Goal: Contribute content: Add original content to the website for others to see

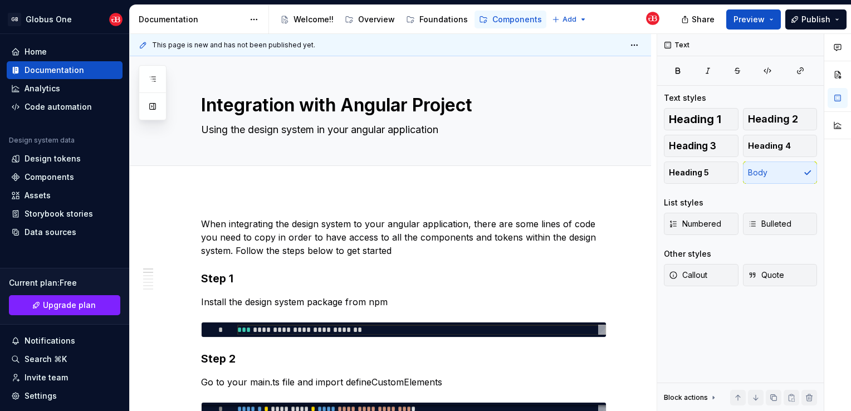
scroll to position [53, 205]
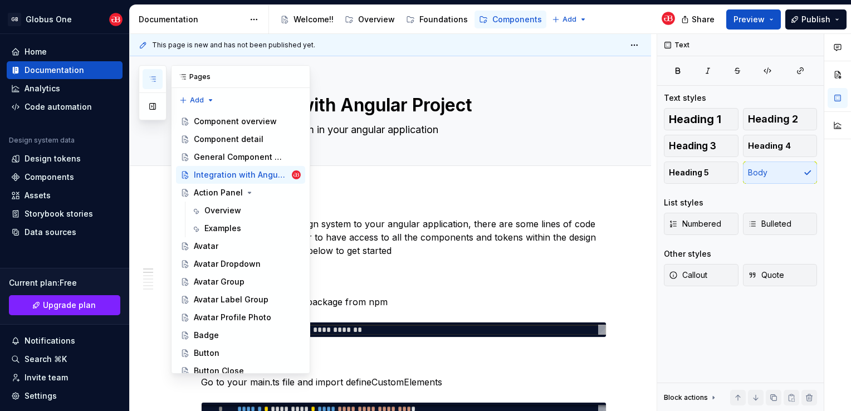
click at [150, 79] on icon "button" at bounding box center [152, 79] width 9 height 9
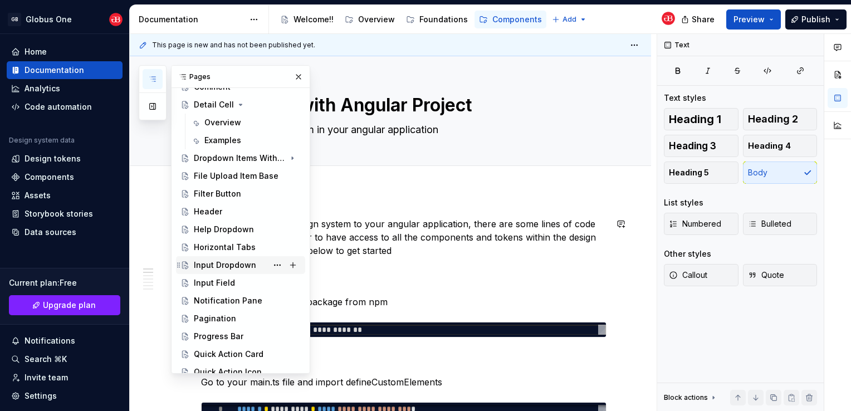
scroll to position [334, 0]
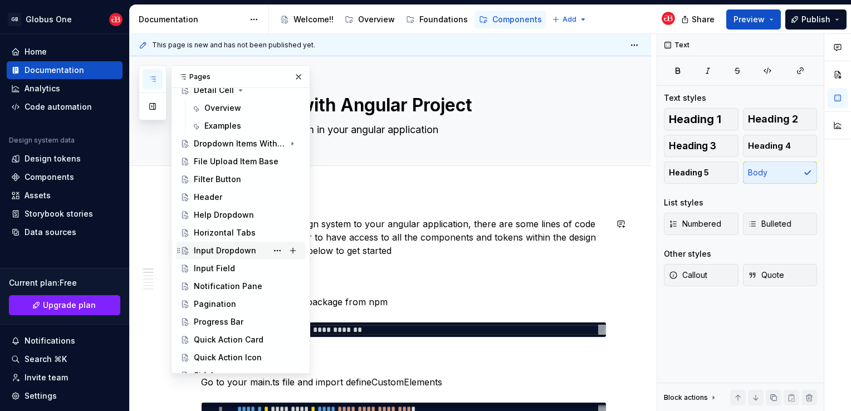
click at [229, 242] on div "Input Dropdown" at bounding box center [240, 251] width 129 height 18
click at [233, 233] on div "Horizontal Tabs" at bounding box center [225, 232] width 62 height 11
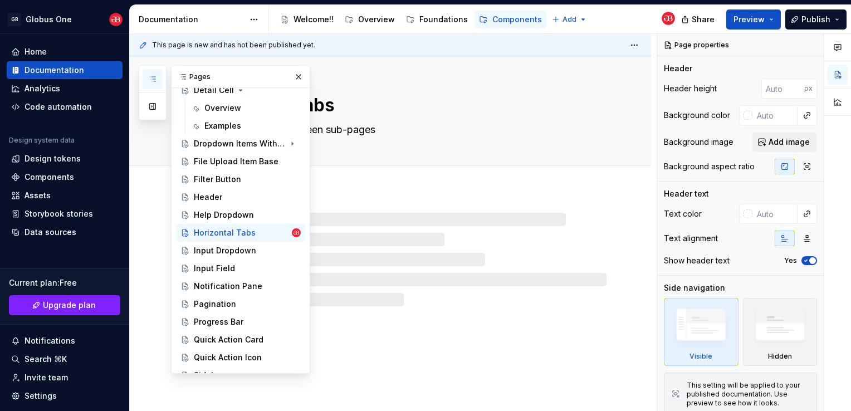
click at [294, 68] on div "Pages" at bounding box center [241, 77] width 138 height 22
click at [291, 82] on button "button" at bounding box center [299, 77] width 16 height 16
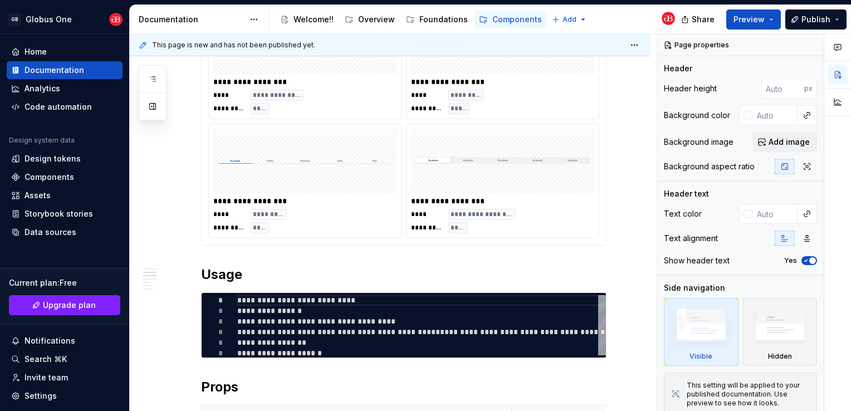
scroll to position [835, 0]
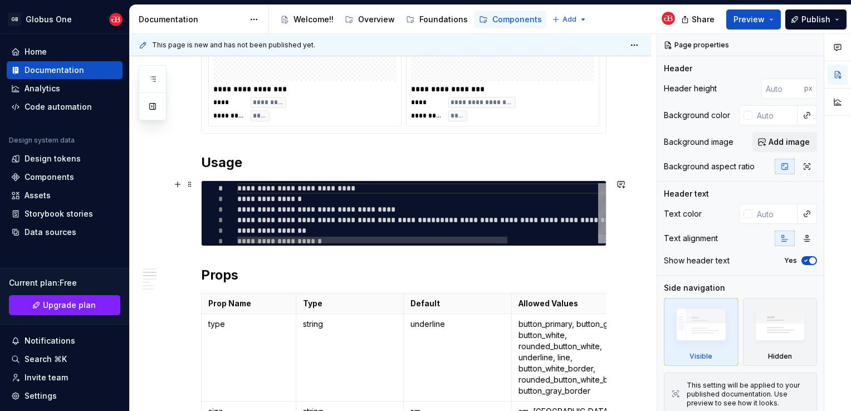
type textarea "*"
type textarea "**********"
click at [358, 208] on div "**********" at bounding box center [483, 214] width 492 height 63
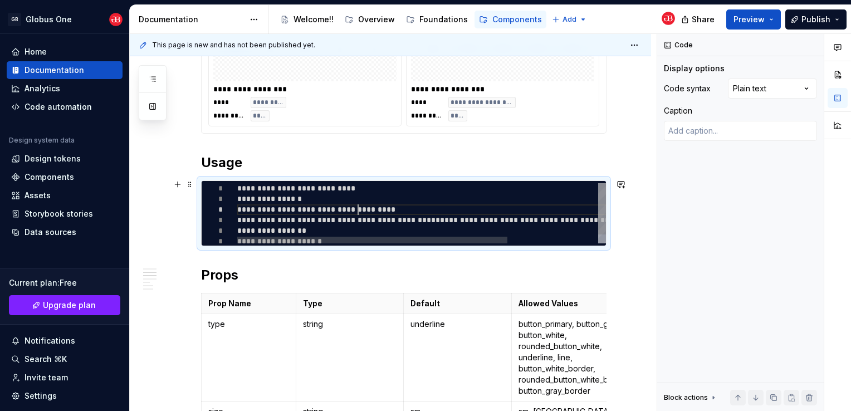
scroll to position [0, 89]
click at [789, 89] on div "Comments Open comments No comments yet Select ‘Comment’ from the block context …" at bounding box center [754, 223] width 194 height 378
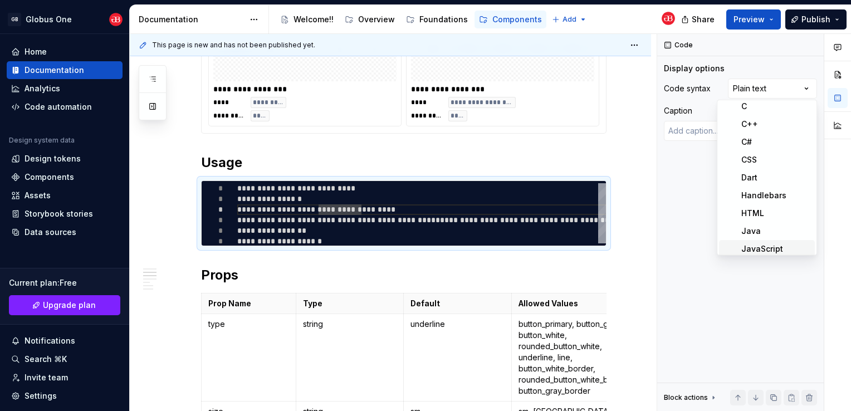
scroll to position [56, 0]
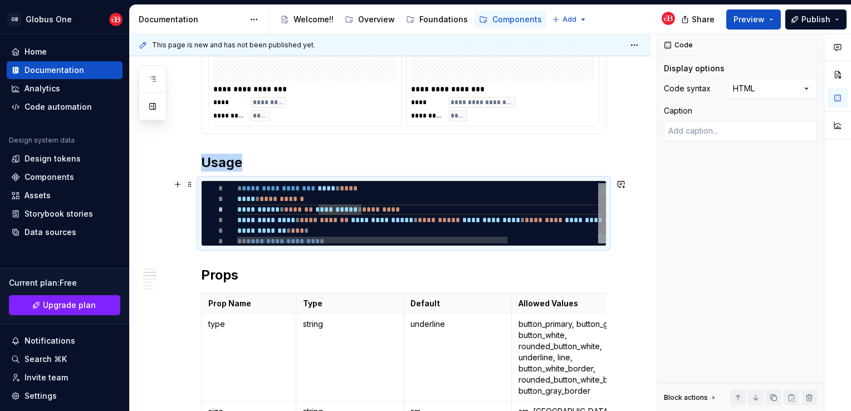
click at [238, 195] on div "**********" at bounding box center [483, 218] width 492 height 70
type textarea "*"
type textarea "**********"
click at [238, 206] on div "**********" at bounding box center [483, 218] width 492 height 70
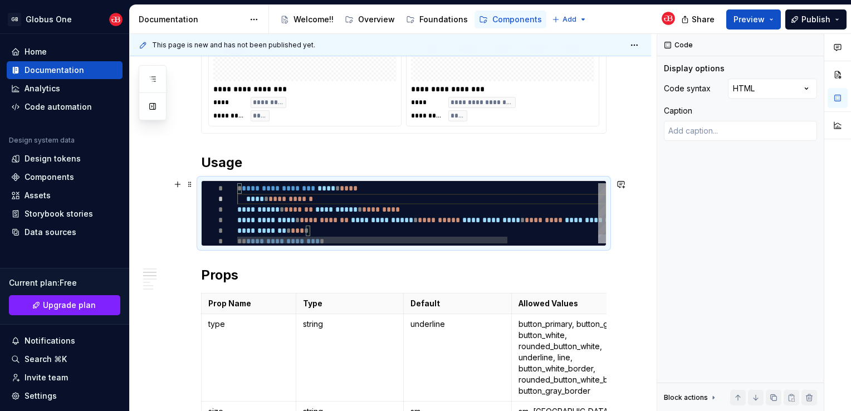
type textarea "*"
type textarea "**********"
type textarea "*"
type textarea "**********"
type textarea "*"
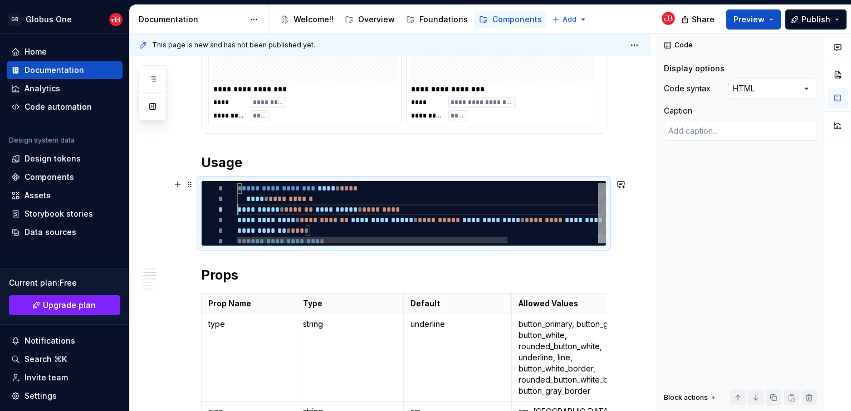
type textarea "**********"
click at [359, 204] on div "**********" at bounding box center [483, 218] width 492 height 70
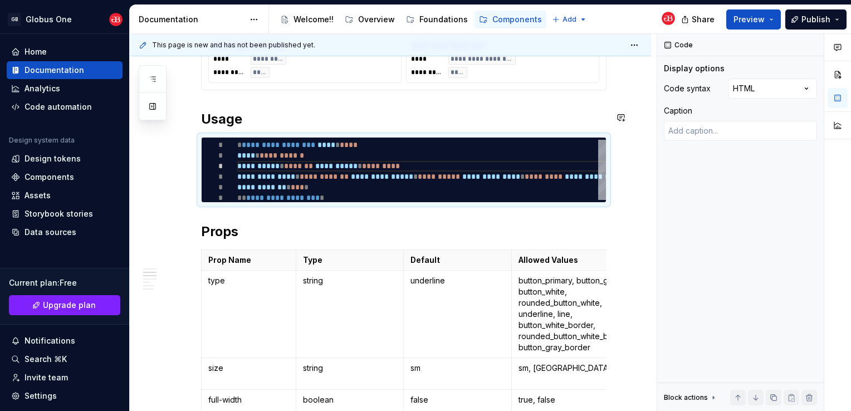
type textarea "*"
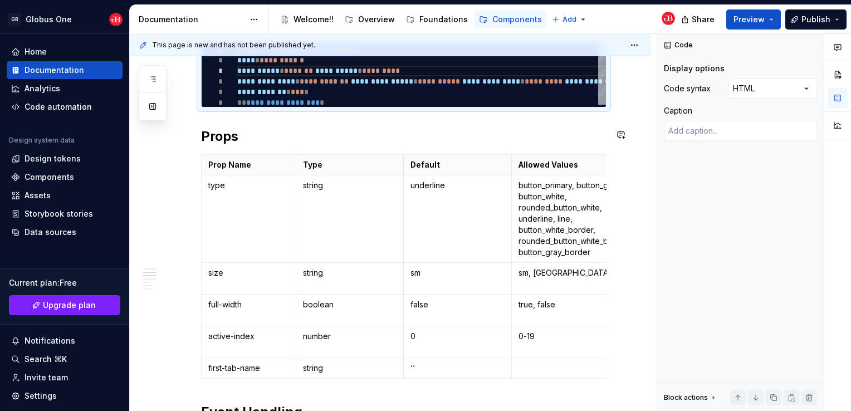
scroll to position [947, 0]
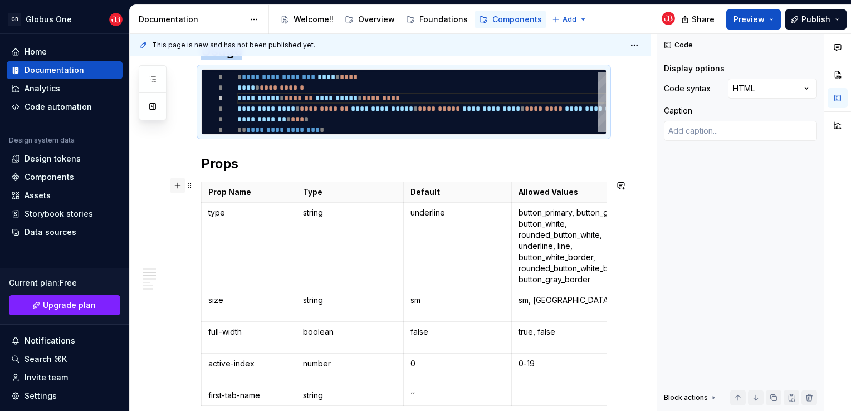
click at [175, 186] on button "button" at bounding box center [178, 186] width 16 height 16
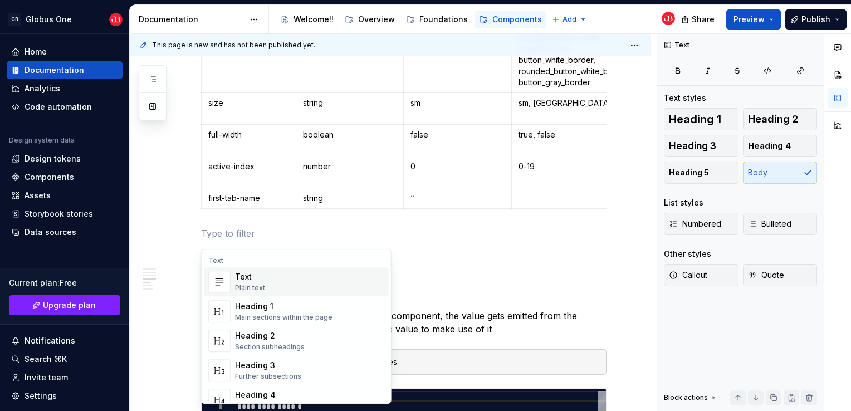
scroll to position [1146, 0]
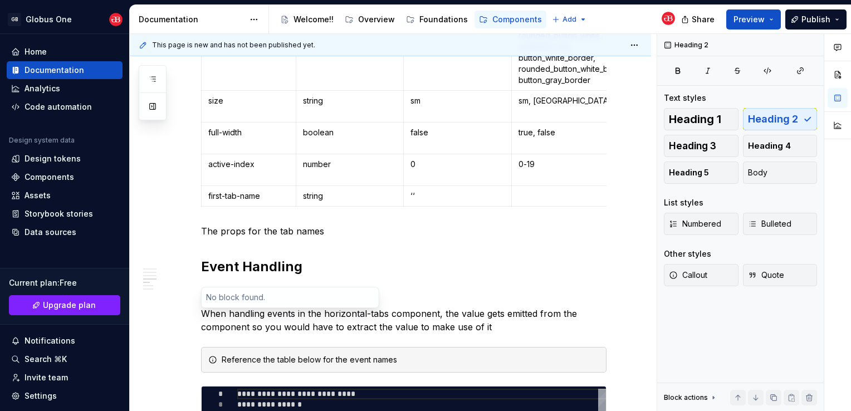
click at [359, 231] on p "The props for the tab names" at bounding box center [403, 230] width 405 height 13
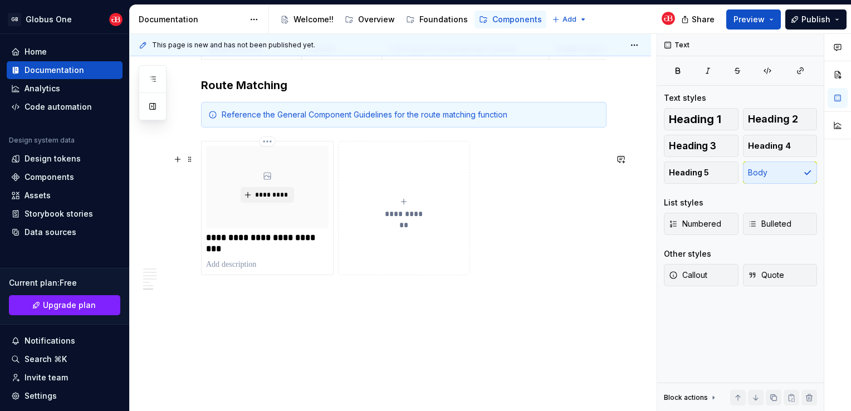
scroll to position [1940, 0]
click at [768, 12] on button "Preview" at bounding box center [753, 19] width 55 height 20
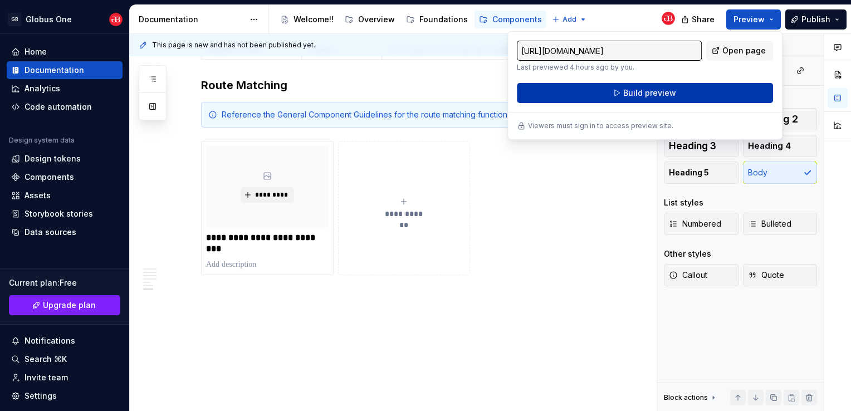
drag, startPoint x: 766, startPoint y: 13, endPoint x: 683, endPoint y: 90, distance: 113.1
click at [683, 90] on button "Build preview" at bounding box center [645, 93] width 256 height 20
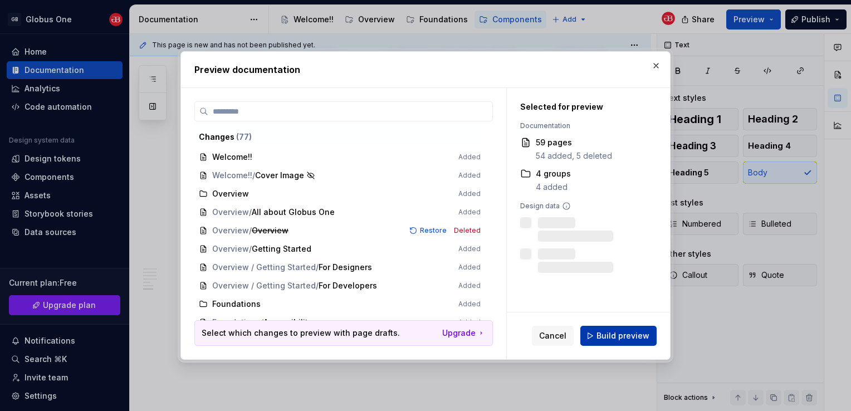
click at [619, 331] on span "Build preview" at bounding box center [623, 335] width 53 height 11
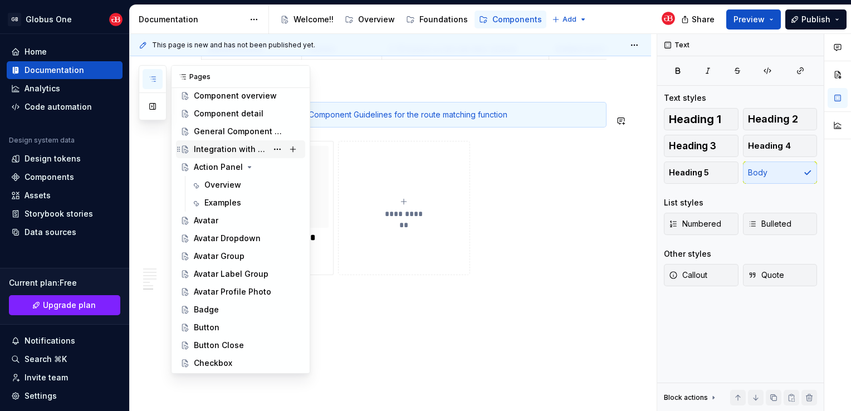
scroll to position [0, 0]
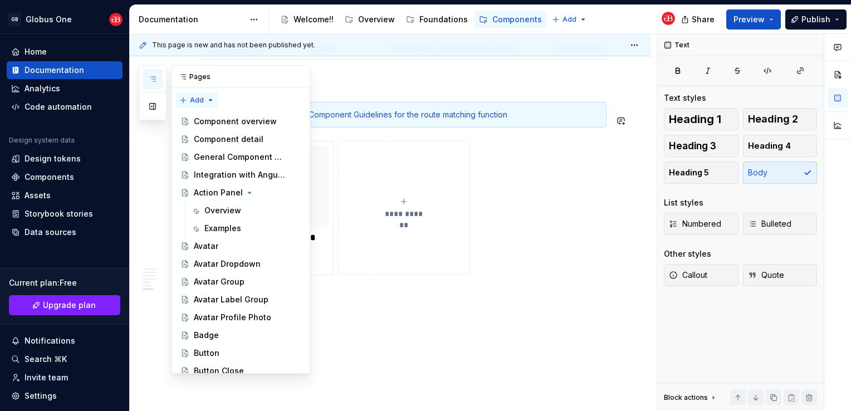
click at [198, 104] on div "Pages Add Accessibility guide for tree Page tree. Navigate the tree with the ar…" at bounding box center [225, 219] width 172 height 309
click at [236, 115] on div "New page" at bounding box center [225, 122] width 95 height 18
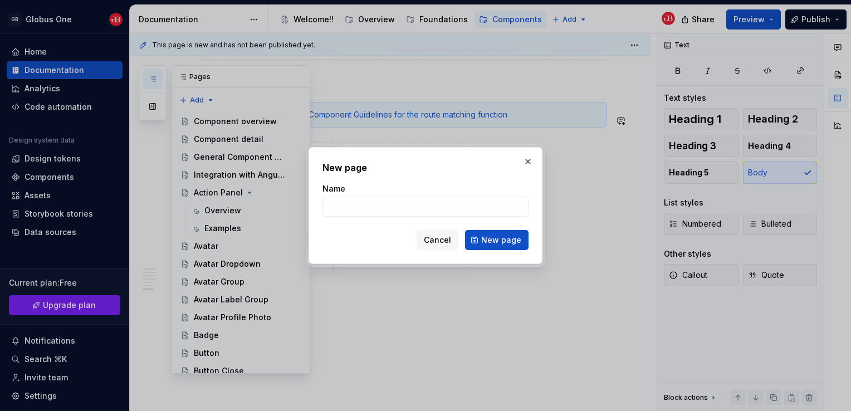
type textarea "*"
type input "Top Bar"
click button "New page" at bounding box center [496, 240] width 63 height 20
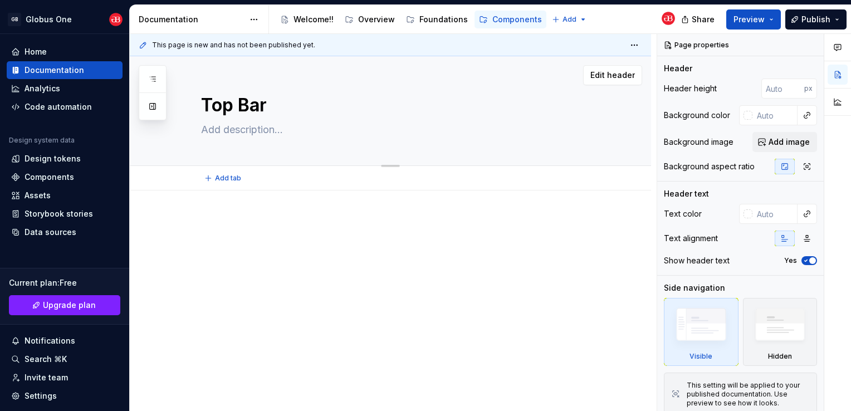
click at [370, 90] on div "Top Bar" at bounding box center [403, 110] width 405 height 109
click at [265, 130] on textarea at bounding box center [401, 130] width 405 height 18
type textarea "*"
click at [248, 228] on p at bounding box center [403, 223] width 405 height 13
click at [180, 223] on div at bounding box center [390, 293] width 521 height 206
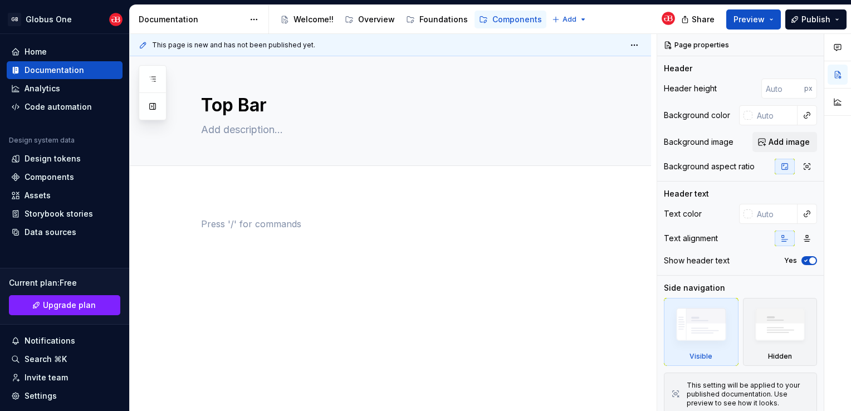
click at [231, 228] on p at bounding box center [403, 223] width 405 height 13
click at [166, 246] on div at bounding box center [390, 293] width 521 height 206
click at [164, 226] on div at bounding box center [390, 293] width 521 height 206
drag, startPoint x: 240, startPoint y: 227, endPoint x: 208, endPoint y: 224, distance: 32.4
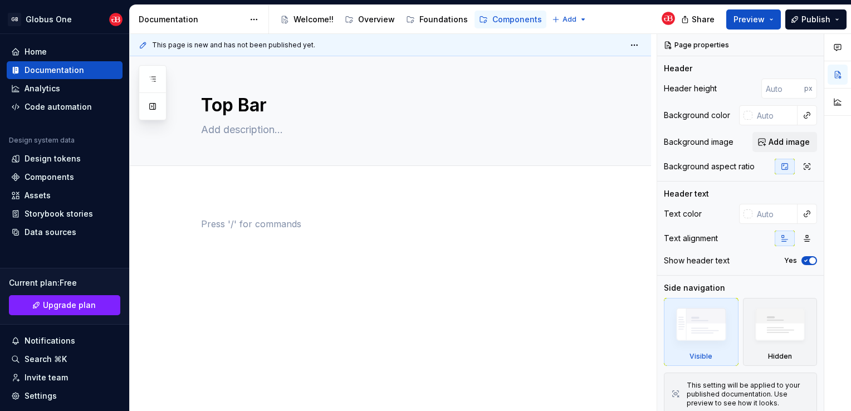
click at [208, 224] on p at bounding box center [403, 223] width 405 height 13
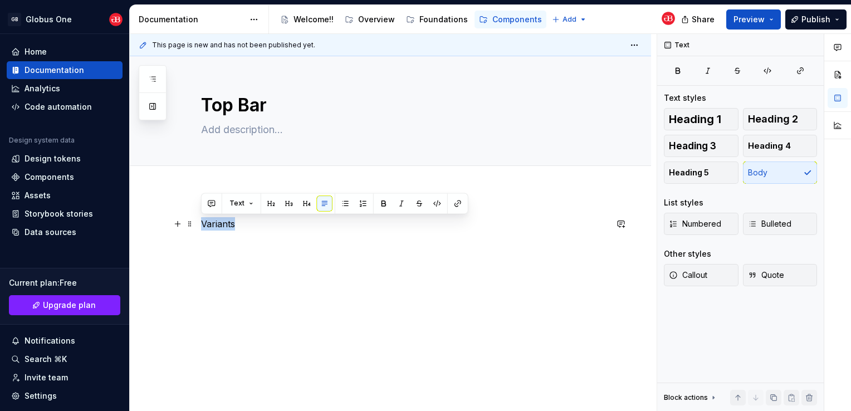
drag, startPoint x: 246, startPoint y: 224, endPoint x: 196, endPoint y: 228, distance: 50.8
click at [196, 228] on div "Variants" at bounding box center [390, 293] width 521 height 206
click at [270, 202] on button "button" at bounding box center [271, 204] width 16 height 16
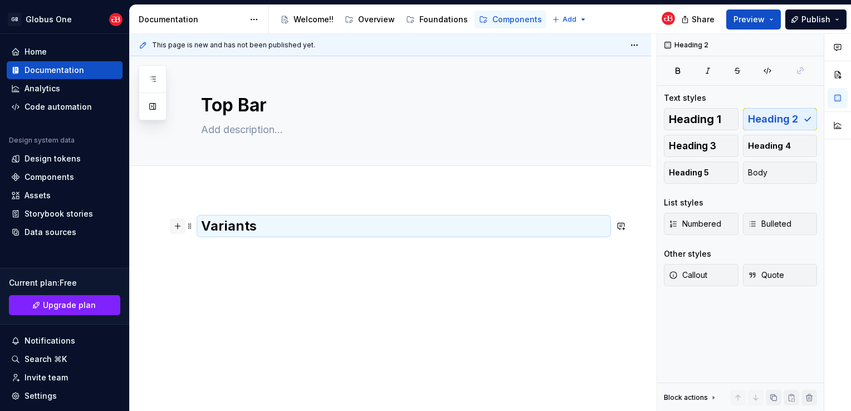
click at [178, 226] on button "button" at bounding box center [178, 226] width 16 height 16
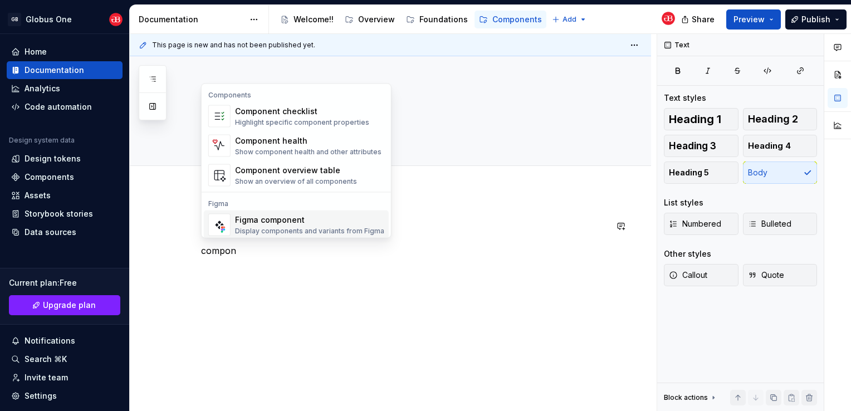
click at [283, 229] on div "Display components and variants from Figma" at bounding box center [309, 231] width 149 height 9
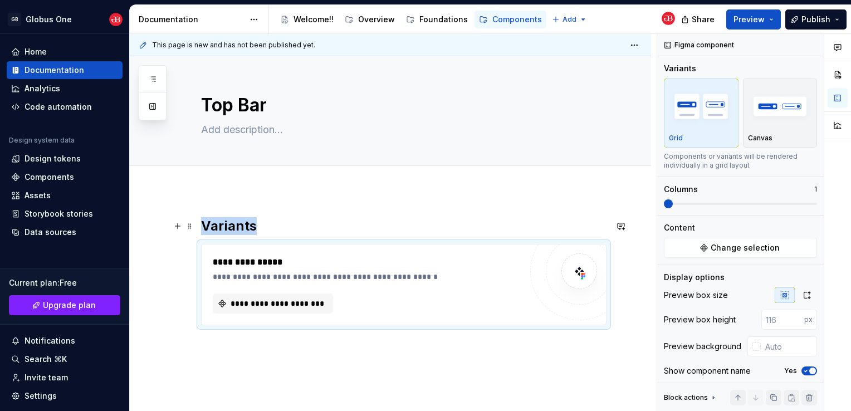
type textarea "*"
click at [262, 309] on button "**********" at bounding box center [273, 304] width 120 height 20
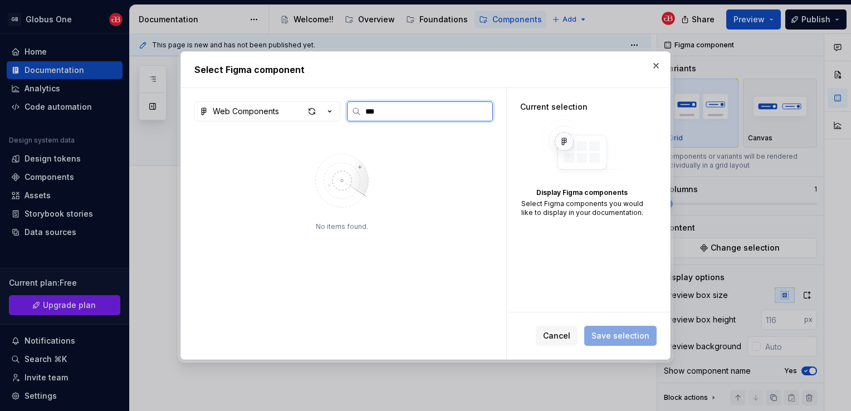
type input "***"
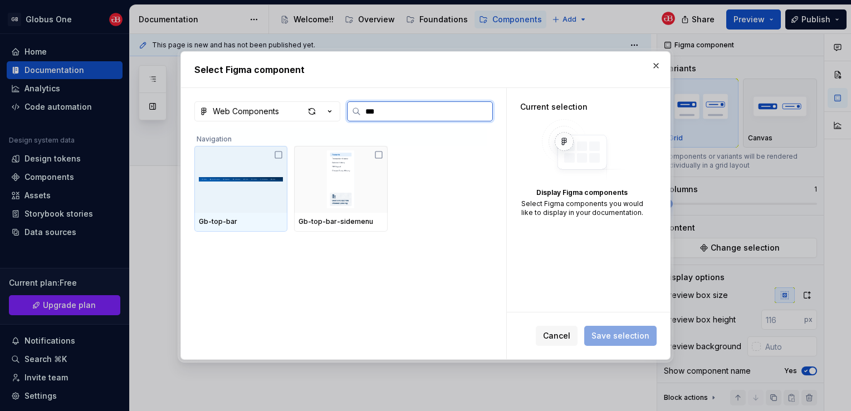
click at [254, 195] on img at bounding box center [241, 179] width 84 height 45
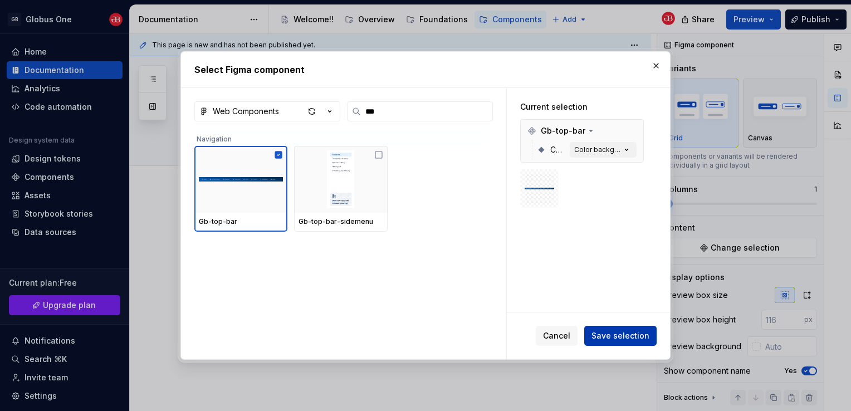
click at [606, 340] on span "Save selection" at bounding box center [621, 335] width 58 height 11
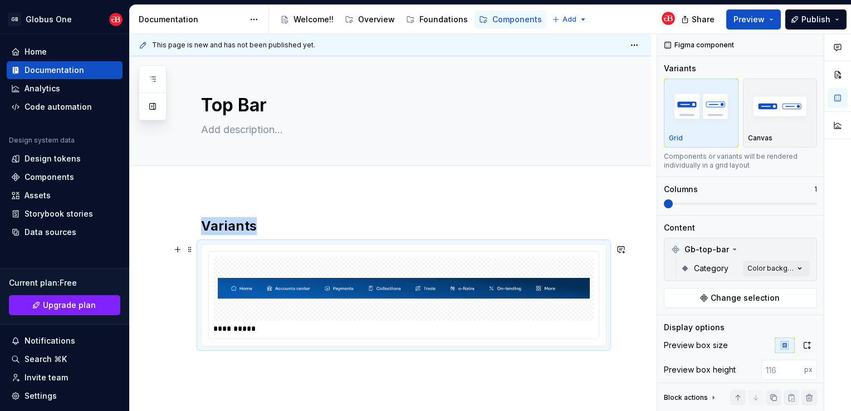
click at [493, 336] on div "**********" at bounding box center [404, 295] width 390 height 87
click at [761, 271] on div "Comments Open comments No comments yet Select ‘Comment’ from the block context …" at bounding box center [754, 223] width 194 height 378
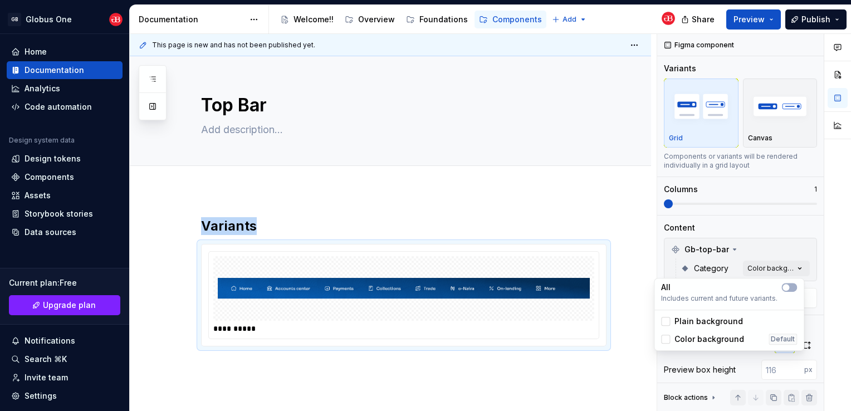
click at [694, 319] on span "Plain background" at bounding box center [709, 321] width 69 height 11
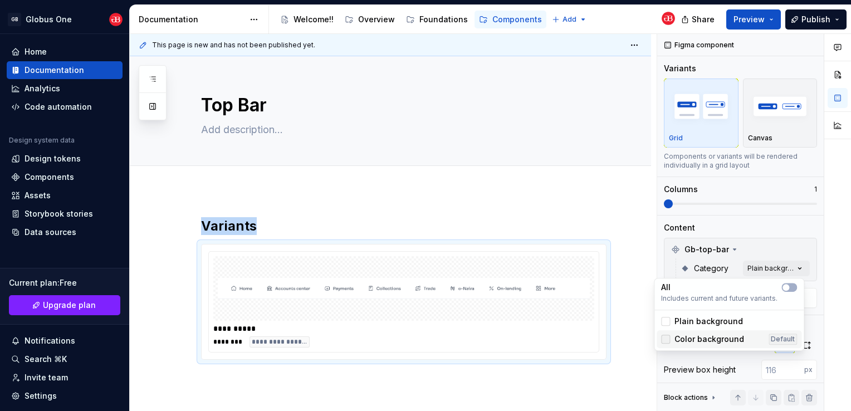
drag, startPoint x: 678, startPoint y: 340, endPoint x: 666, endPoint y: 340, distance: 12.3
click at [678, 340] on span "Color background" at bounding box center [710, 339] width 70 height 11
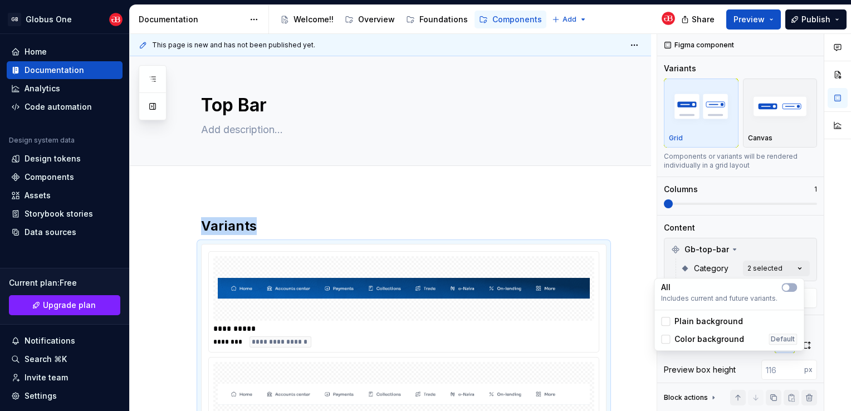
click at [642, 263] on html "GB Globus One Home Documentation Analytics Code automation Design system data D…" at bounding box center [425, 205] width 851 height 411
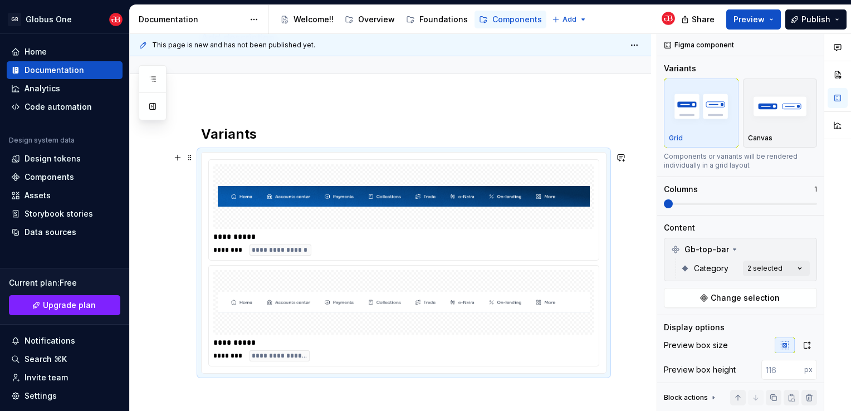
scroll to position [189, 0]
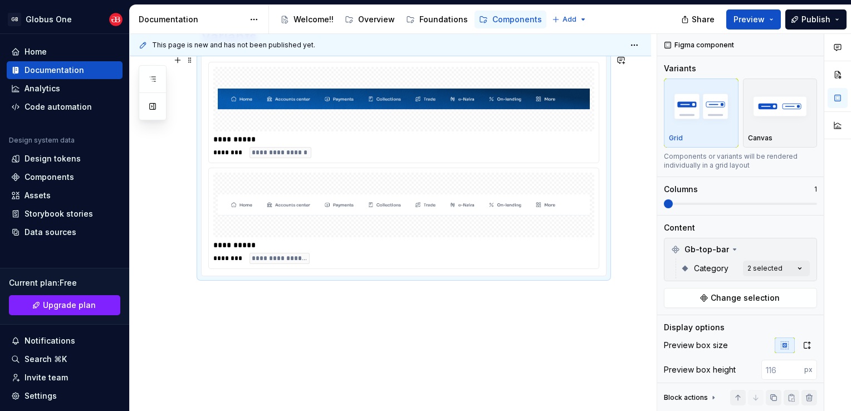
type textarea "*"
